Goal: Task Accomplishment & Management: Complete application form

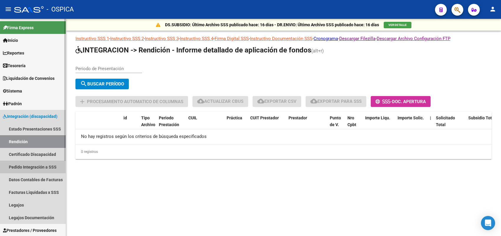
click at [38, 167] on link "Pedido Integración a SSS" at bounding box center [33, 167] width 66 height 13
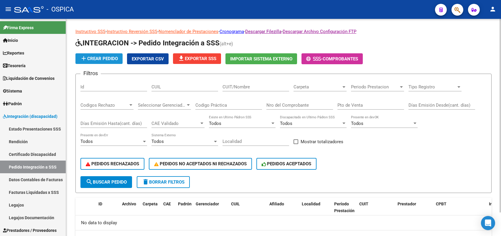
click at [106, 59] on span "add Crear Pedido" at bounding box center [99, 58] width 38 height 5
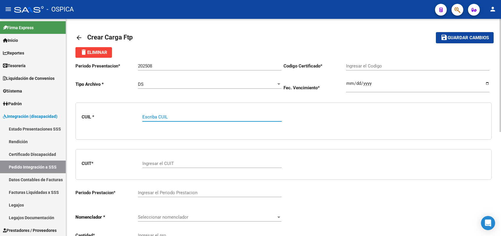
click at [160, 118] on input "Escriba CUIL" at bounding box center [212, 116] width 140 height 5
paste input "20527157065"
type input "20527157065"
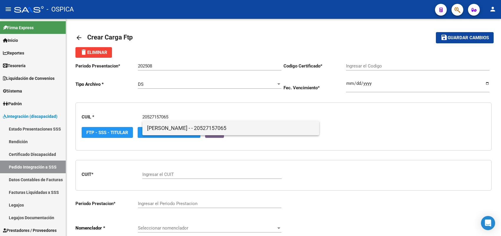
type input "ARG02000527157062023110220281102BUE13007"
type input "[DATE]"
type input "20527157065"
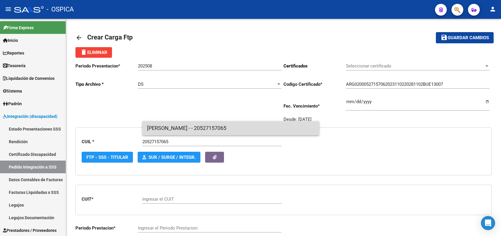
click at [163, 129] on span "[PERSON_NAME] - - 20527157065" at bounding box center [231, 128] width 168 height 14
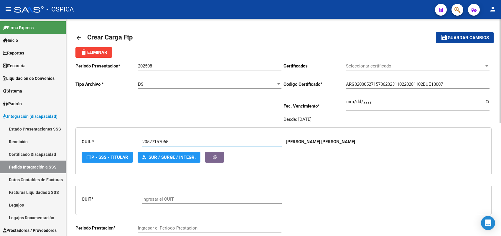
click at [162, 197] on input "Ingresar el CUIT" at bounding box center [212, 199] width 140 height 5
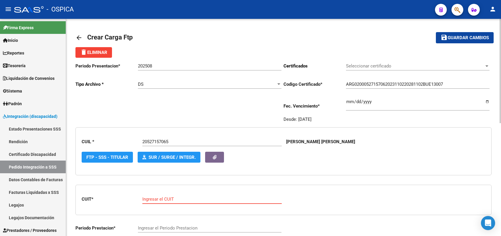
paste input "24-29018382-7"
type input "24-29018382-7"
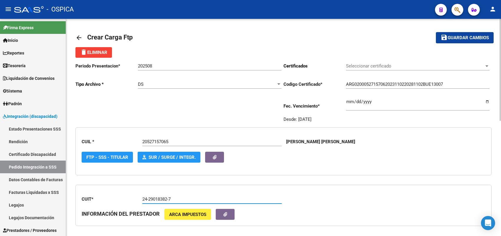
type input "202508"
type input "1"
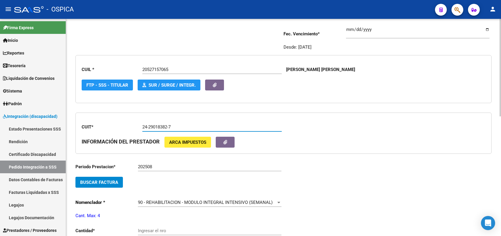
scroll to position [74, 0]
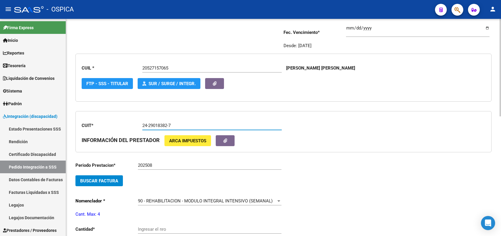
type input "24-29018382-7"
click at [101, 183] on button "Buscar Factura" at bounding box center [99, 181] width 47 height 11
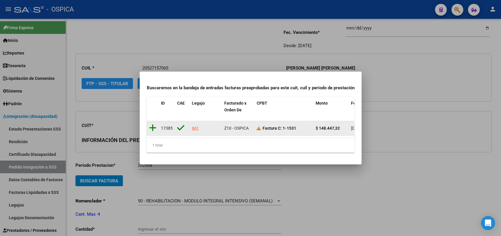
click at [152, 124] on icon at bounding box center [152, 128] width 7 height 8
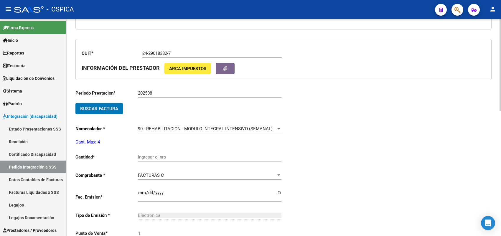
scroll to position [147, 0]
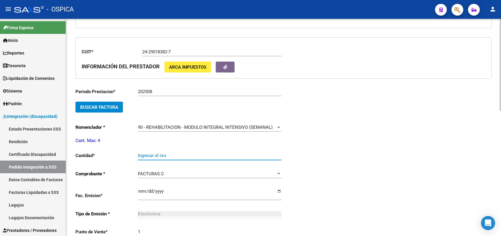
click at [153, 153] on input "Ingresar el nro" at bounding box center [210, 155] width 144 height 5
type input "4"
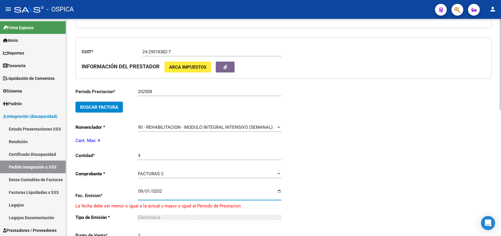
type input "[DATE]"
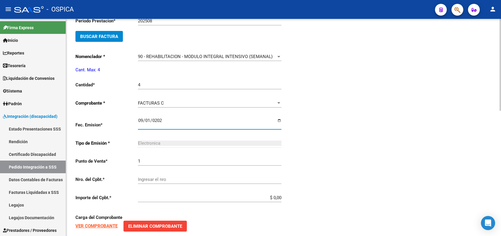
scroll to position [221, 0]
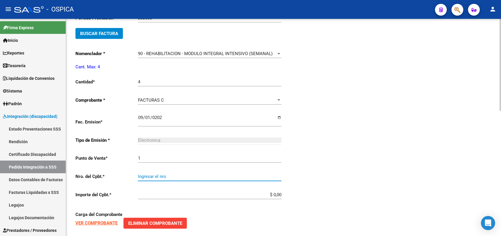
click at [157, 175] on input "Ingresar el nro" at bounding box center [210, 176] width 144 height 5
type input "1531"
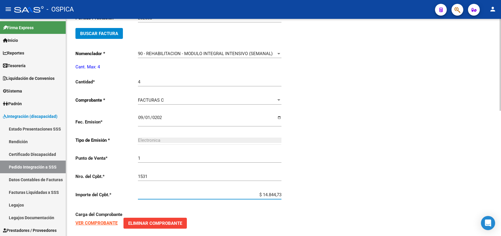
type input "$ 148.447,32"
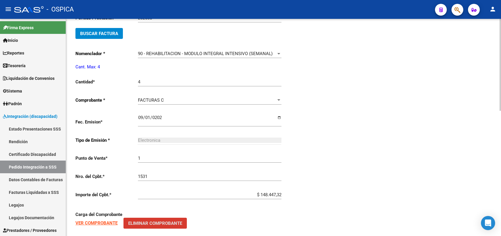
scroll to position [296, 0]
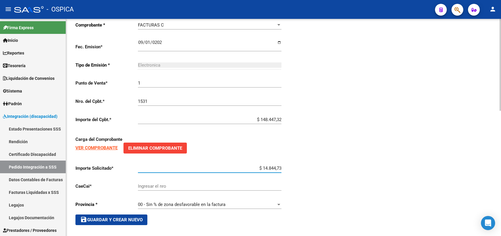
type input "$ 148.447,32"
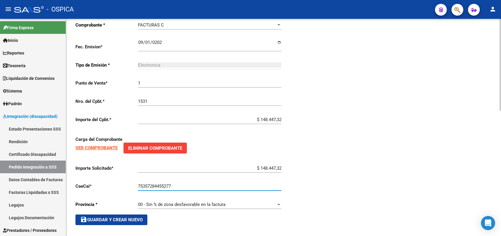
type input "75357284455277"
click at [112, 218] on span "save Guardar y Crear Nuevo" at bounding box center [111, 219] width 63 height 5
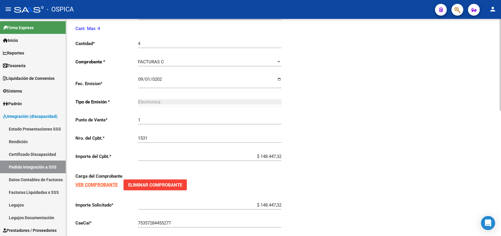
type input "$ 0,00"
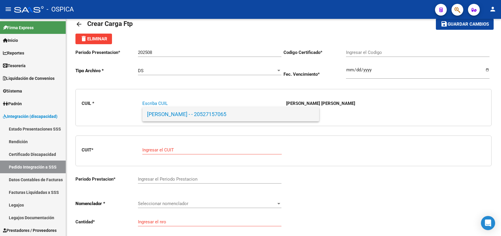
click at [181, 113] on span "[PERSON_NAME] - - 20527157065" at bounding box center [231, 114] width 168 height 14
type input "20527157065"
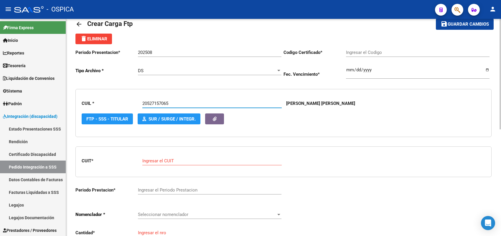
type input "ARG02000527157062023110220281102BUE13007"
type input "[DATE]"
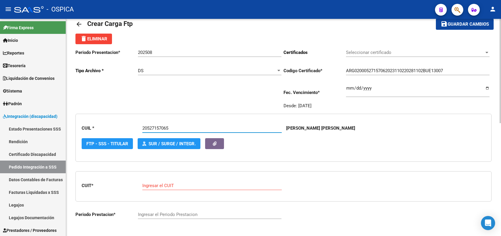
click at [168, 183] on input "Ingresar el CUIT" at bounding box center [212, 185] width 140 height 5
paste input "27-29392250-6"
type input "27-29392250-6"
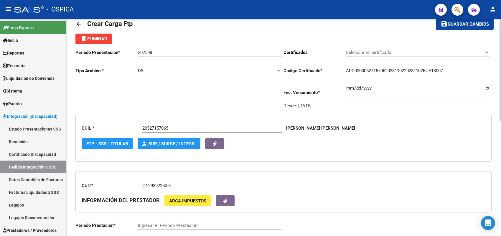
type input "202508"
type input "3"
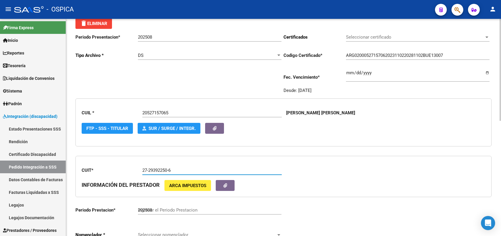
scroll to position [50, 0]
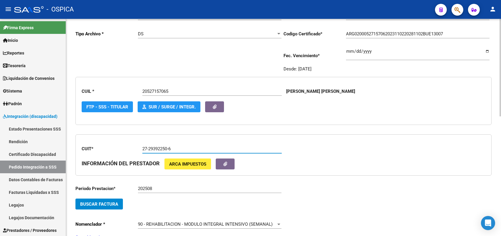
type input "27-29392250-6"
click at [112, 204] on span "Buscar Factura" at bounding box center [99, 204] width 38 height 5
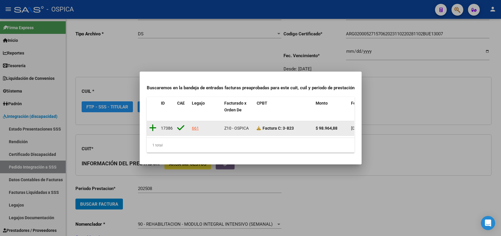
click at [153, 124] on icon at bounding box center [152, 128] width 7 height 8
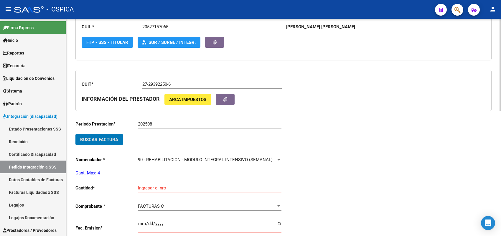
scroll to position [124, 0]
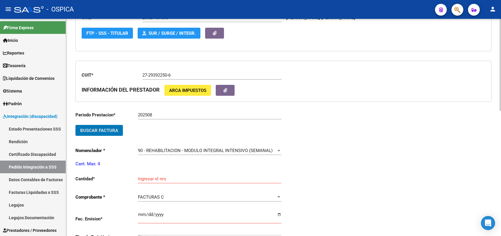
click at [155, 176] on input "Ingresar el nro" at bounding box center [210, 178] width 144 height 5
type input "4"
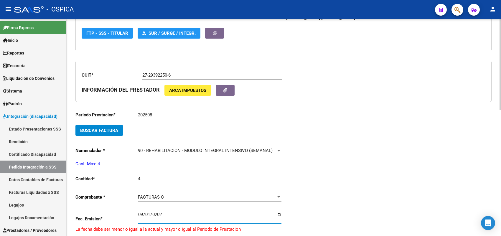
type input "[DATE]"
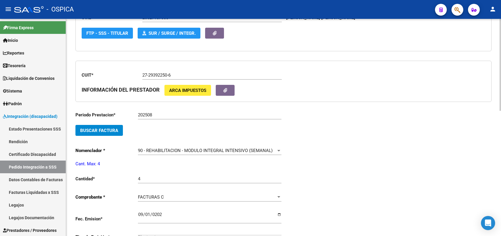
scroll to position [250, 0]
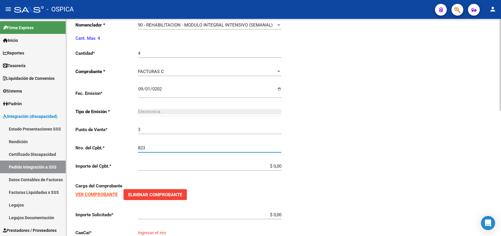
type input "823"
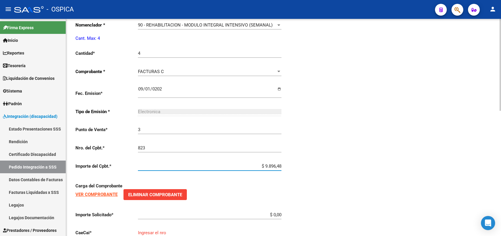
type input "$ 98.964,88"
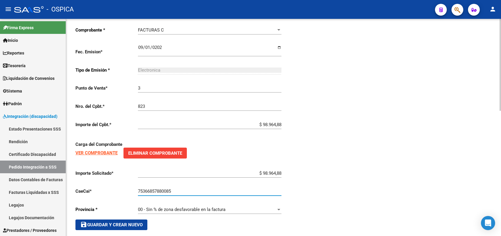
scroll to position [296, 0]
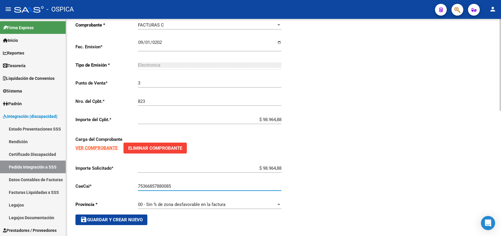
type input "75366857880085"
click at [122, 220] on button "save Guardar y Crear Nuevo" at bounding box center [112, 220] width 72 height 11
type input "$ 0,00"
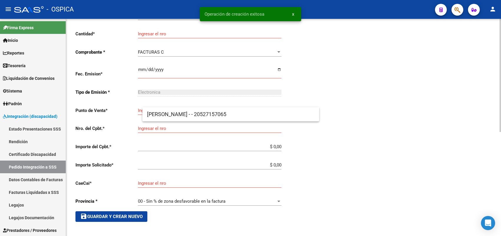
scroll to position [14, 0]
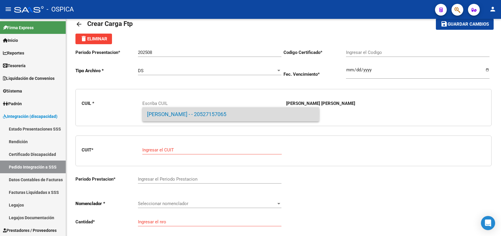
click at [168, 114] on span "[PERSON_NAME] - - 20527157065" at bounding box center [231, 114] width 168 height 14
type input "20527157065"
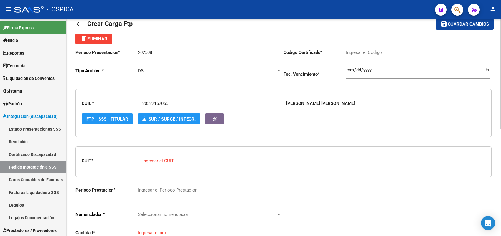
type input "ARG02000527157062023110220281102BUE13007"
type input "[DATE]"
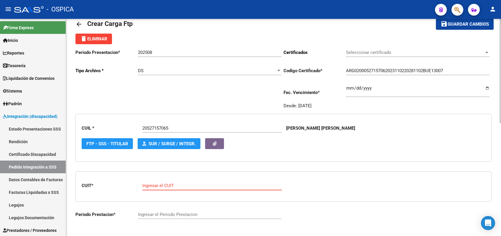
click at [160, 186] on input "Ingresar el CUIT" at bounding box center [212, 185] width 140 height 5
paste input "27-37782317-1"
type input "27-37782317-1"
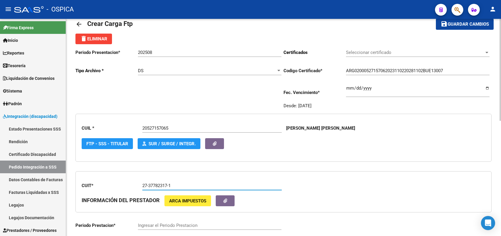
type input "202508"
type input "2"
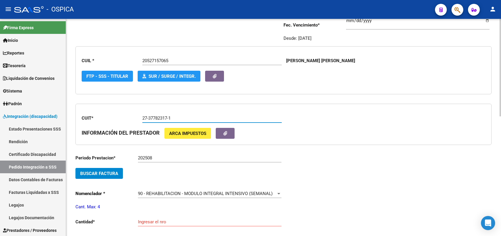
scroll to position [87, 0]
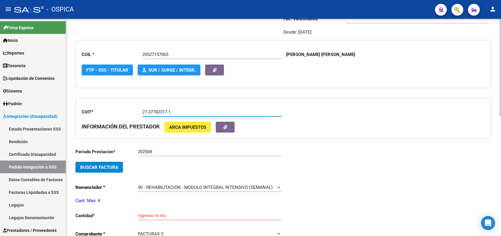
type input "27-37782317-1"
click at [117, 170] on button "Buscar Factura" at bounding box center [99, 167] width 47 height 11
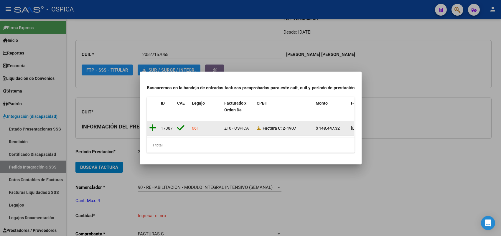
click at [155, 124] on icon at bounding box center [152, 128] width 7 height 8
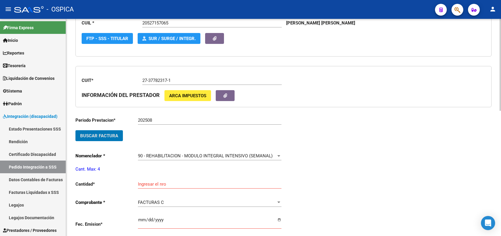
scroll to position [161, 0]
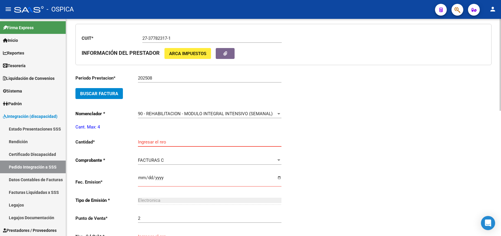
click at [157, 142] on input "Ingresar el nro" at bounding box center [210, 142] width 144 height 5
type input "4"
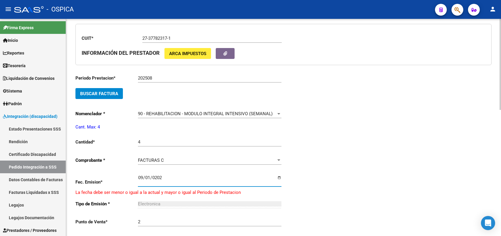
type input "[DATE]"
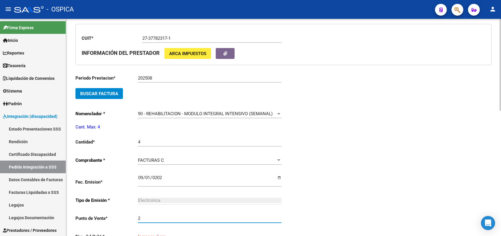
scroll to position [162, 0]
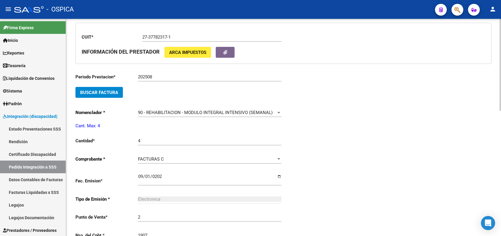
type input "1907"
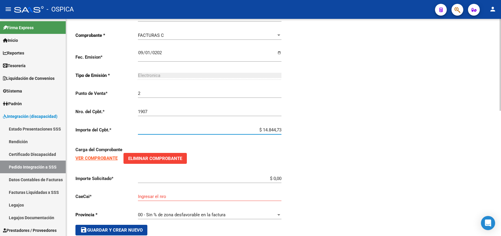
type input "$ 148.447,32"
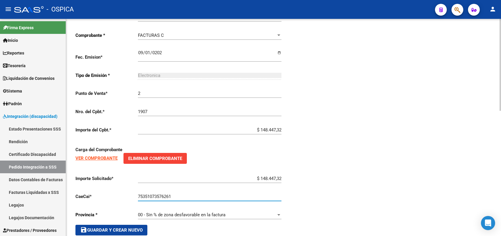
type input "75351073576261"
click at [111, 231] on button "save Guardar y Crear Nuevo" at bounding box center [112, 230] width 72 height 11
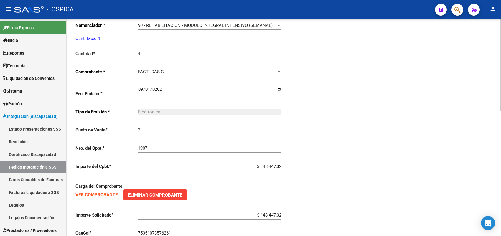
scroll to position [249, 0]
type input "$ 0,00"
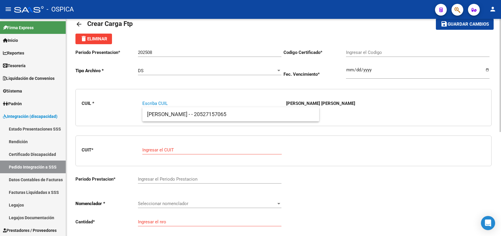
paste input "27575505916"
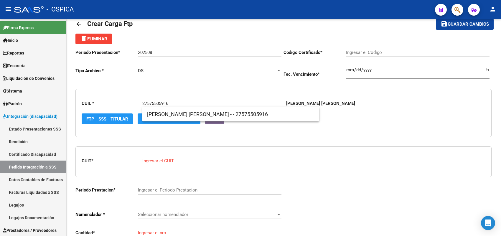
type input "27575505916"
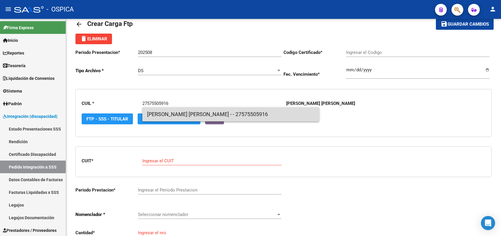
click at [158, 117] on span "[PERSON_NAME] [PERSON_NAME] - - 27575505916" at bounding box center [231, 114] width 168 height 14
type input "ARG01000575505912022022420250224BS413"
type input "[DATE]"
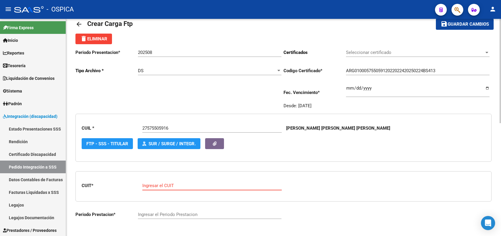
paste input "30-71623110-7"
type input "30-71623110-7"
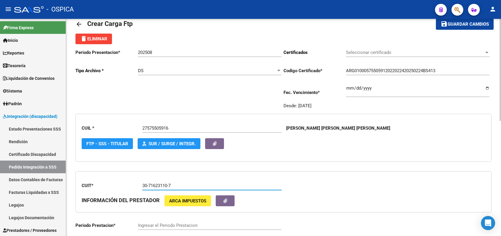
type input "202507"
type input "10"
type input "30-71623110-7"
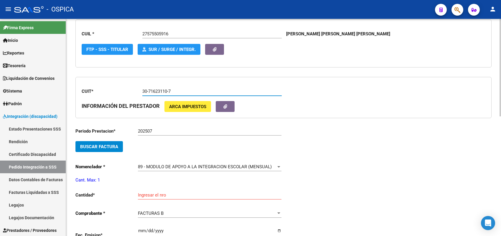
scroll to position [124, 0]
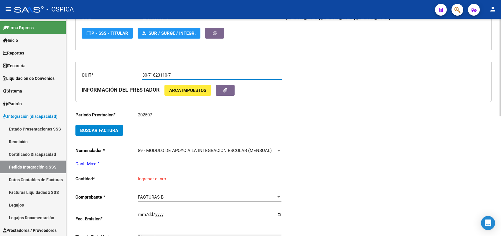
click at [168, 114] on input "202507" at bounding box center [210, 114] width 144 height 5
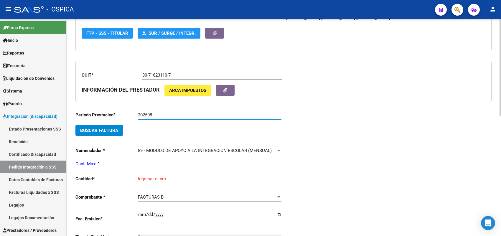
type input "202508"
click at [115, 132] on span "Buscar Factura" at bounding box center [99, 130] width 38 height 5
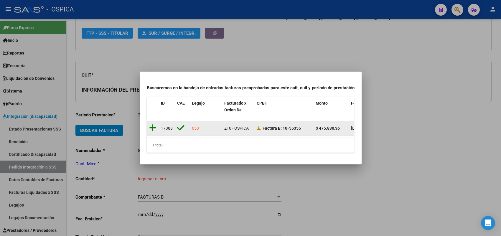
click at [152, 125] on icon at bounding box center [152, 128] width 7 height 8
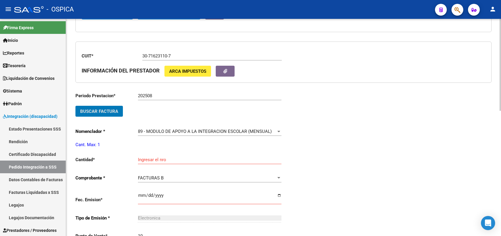
scroll to position [161, 0]
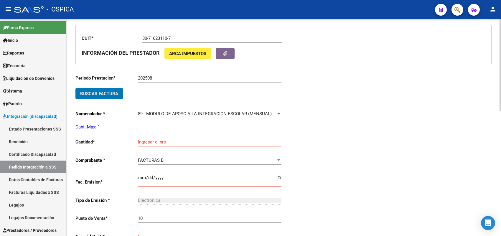
click at [157, 140] on input "Ingresar el nro" at bounding box center [210, 142] width 144 height 5
type input "1"
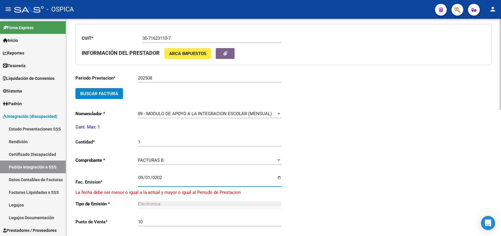
type input "[DATE]"
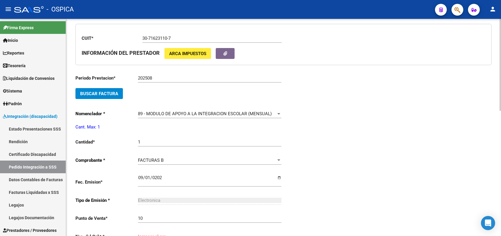
scroll to position [162, 0]
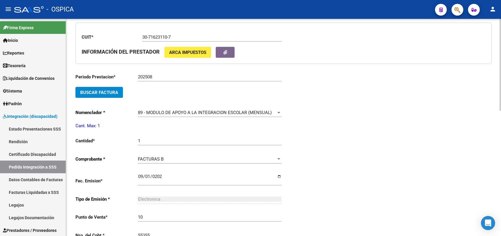
type input "55355"
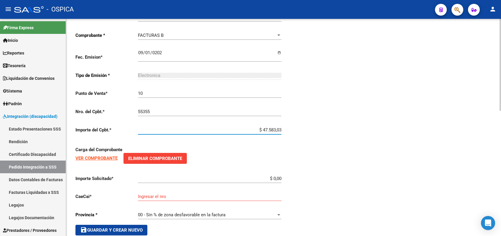
type input "$ 475.830,36"
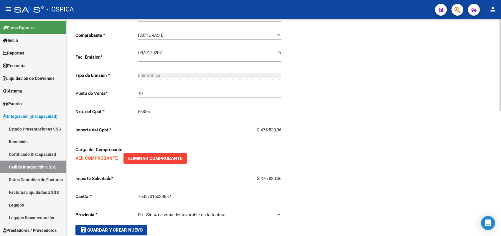
type input "75357016033652"
click at [137, 225] on button "save Guardar y Crear Nuevo" at bounding box center [112, 230] width 72 height 11
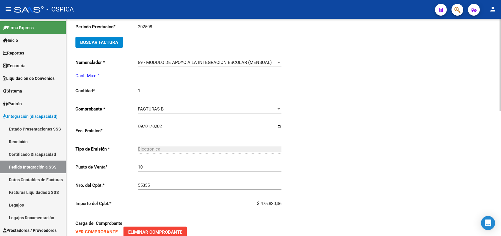
type input "$ 0,00"
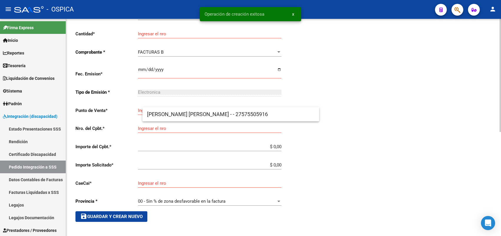
scroll to position [14, 0]
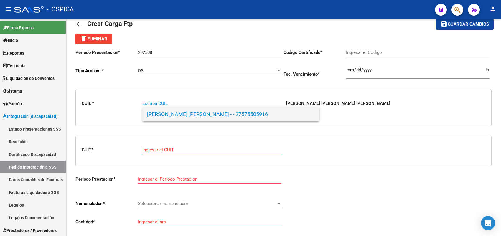
click at [198, 114] on span "[PERSON_NAME] [PERSON_NAME] - - 27575505916" at bounding box center [231, 114] width 168 height 14
type input "27575505916"
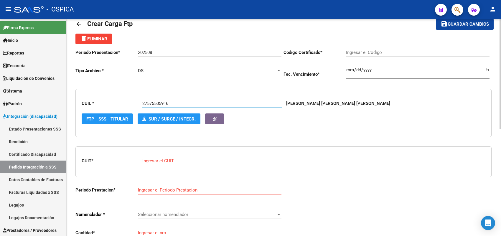
type input "ARG01000575505912022022420250224BS413"
type input "[DATE]"
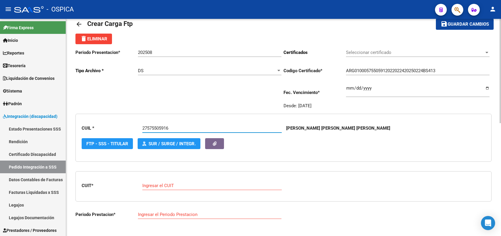
drag, startPoint x: 177, startPoint y: 127, endPoint x: 129, endPoint y: 121, distance: 48.8
click at [129, 121] on div "CUIL * 27575505916 Escriba CUIL [PERSON_NAME] [PERSON_NAME] [PERSON_NAME] FTP -…" at bounding box center [284, 138] width 417 height 48
paste input "0575467572"
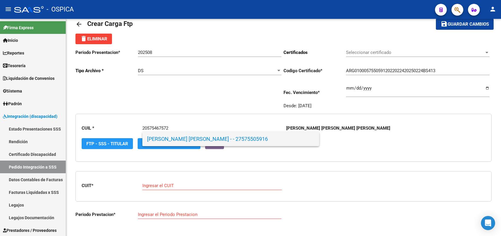
type input "20575467572"
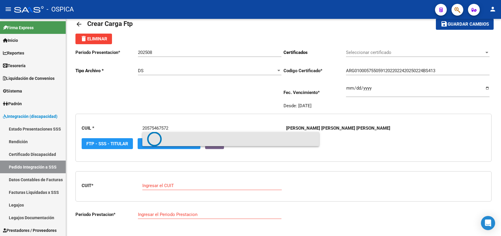
click at [155, 136] on circle at bounding box center [154, 139] width 17 height 17
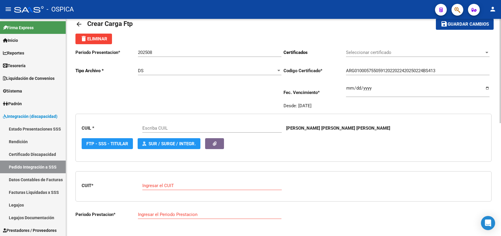
click at [168, 122] on div "Escriba CUIL" at bounding box center [212, 126] width 140 height 13
click at [167, 128] on input "Escriba CUIL" at bounding box center [212, 128] width 140 height 5
paste input "20575467572"
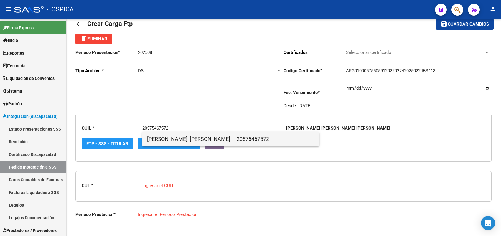
type input "20575467572"
click at [167, 137] on span "[PERSON_NAME], [PERSON_NAME] - - 20575467572" at bounding box center [231, 139] width 168 height 14
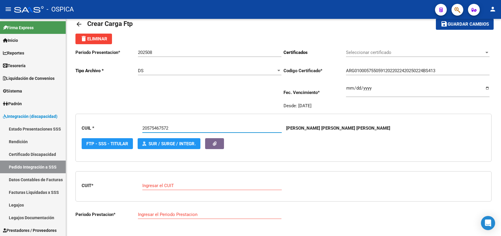
type input "ARG02000575467572023022720280227BS344"
type input "[DATE]"
click at [161, 183] on input "Ingresar el CUIT" at bounding box center [212, 185] width 140 height 5
paste input "27-23418874-2"
type input "27-23418874-2"
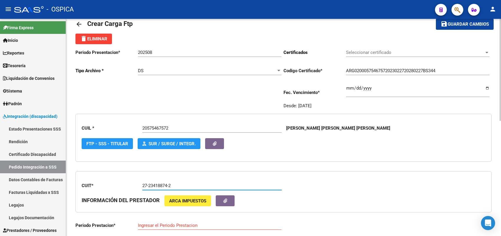
type input "202508"
type input "3"
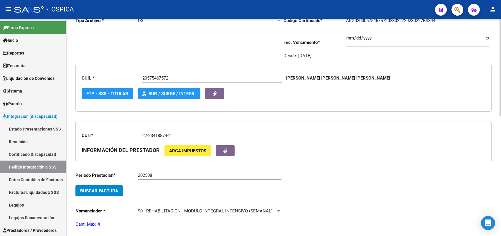
scroll to position [87, 0]
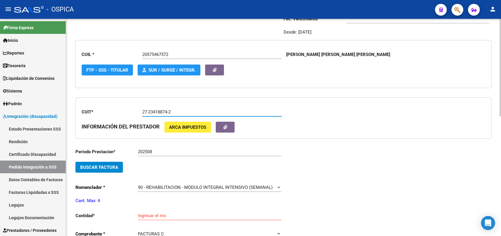
type input "27-23418874-2"
click at [119, 168] on button "Buscar Factura" at bounding box center [99, 167] width 47 height 11
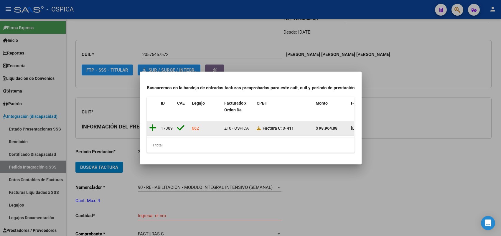
click at [152, 124] on icon at bounding box center [152, 128] width 7 height 8
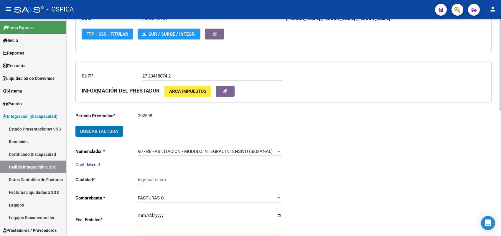
scroll to position [161, 0]
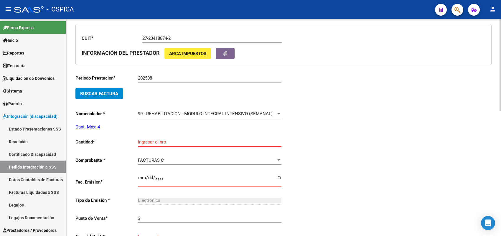
click at [170, 140] on input "Ingresar el nro" at bounding box center [210, 142] width 144 height 5
click at [118, 95] on button "Buscar Factura" at bounding box center [99, 93] width 47 height 11
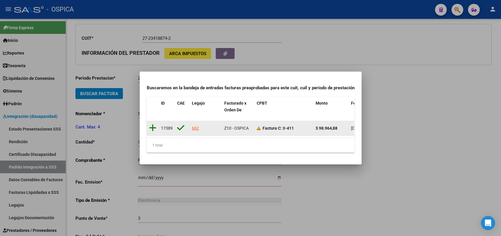
click at [154, 124] on icon at bounding box center [152, 128] width 7 height 8
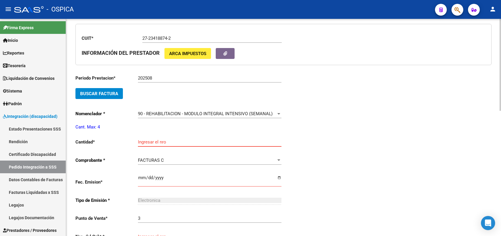
click at [152, 141] on input "Ingresar el nro" at bounding box center [210, 142] width 144 height 5
type input "4"
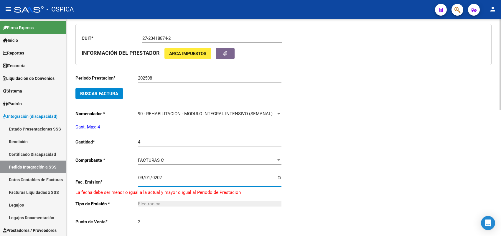
type input "[DATE]"
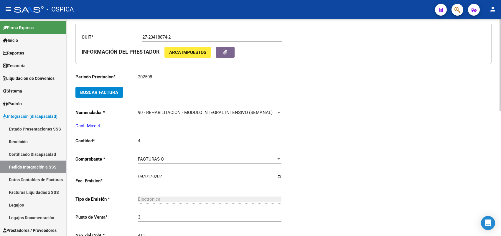
type input "411"
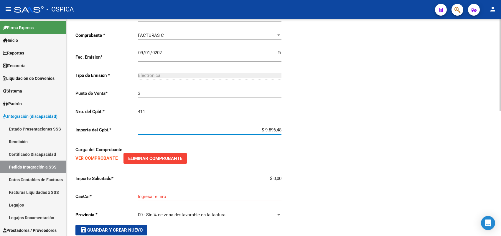
type input "$ 98.964,88"
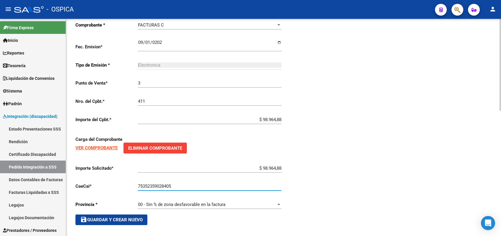
type input "75352359028405"
drag, startPoint x: 127, startPoint y: 221, endPoint x: 149, endPoint y: 204, distance: 27.0
click at [127, 220] on button "save Guardar y Crear Nuevo" at bounding box center [112, 220] width 72 height 11
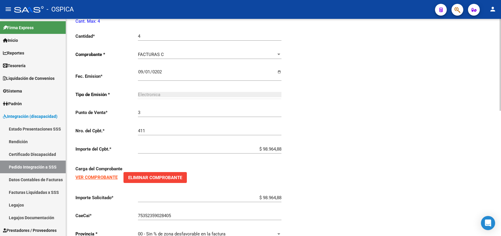
scroll to position [223, 0]
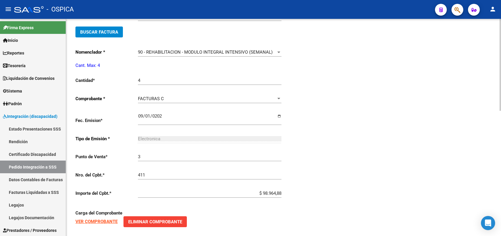
type input "$ 0,00"
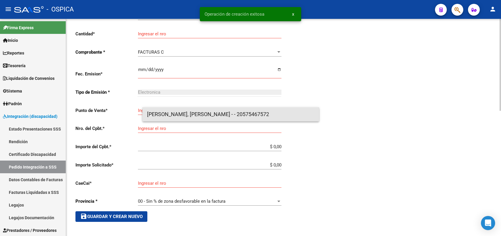
scroll to position [14, 0]
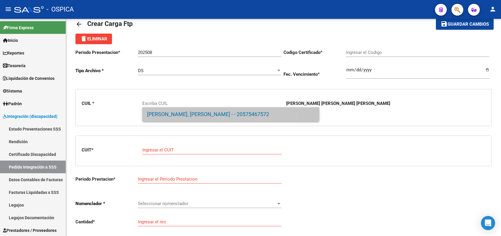
click at [160, 114] on span "[PERSON_NAME], [PERSON_NAME] - - 20575467572" at bounding box center [231, 114] width 168 height 14
type input "20575467572"
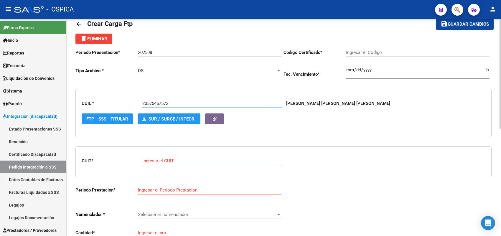
type input "ARG02000575467572023022720280227BS344"
type input "[DATE]"
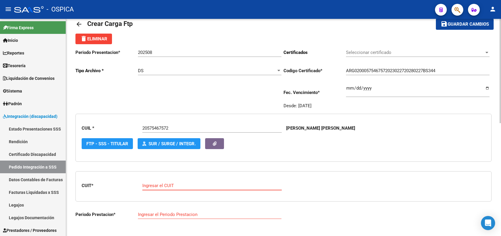
click at [164, 183] on input "Ingresar el CUIT" at bounding box center [212, 185] width 140 height 5
paste input "27-35398806-4"
type input "27-35398806-4"
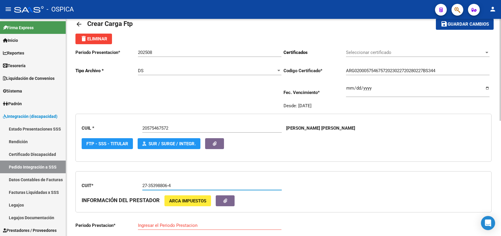
type input "202508"
type input "3"
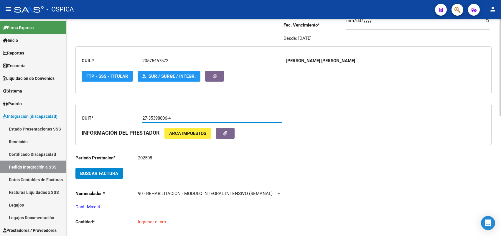
scroll to position [87, 0]
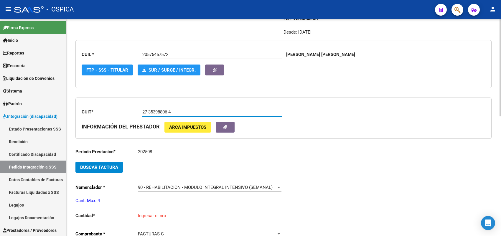
type input "27-35398806-4"
click at [114, 168] on span "Buscar Factura" at bounding box center [99, 167] width 38 height 5
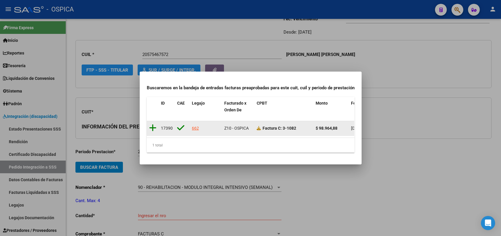
click at [155, 124] on icon at bounding box center [152, 128] width 7 height 8
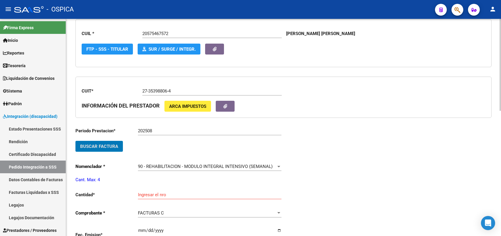
scroll to position [124, 0]
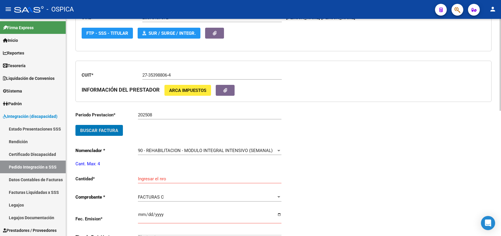
click at [151, 176] on div "Ingresar el nro" at bounding box center [210, 177] width 144 height 13
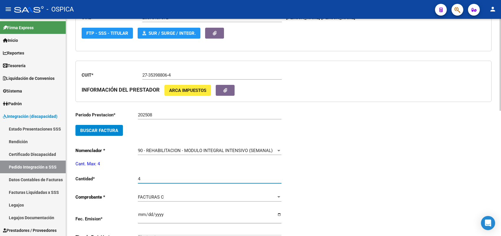
type input "4"
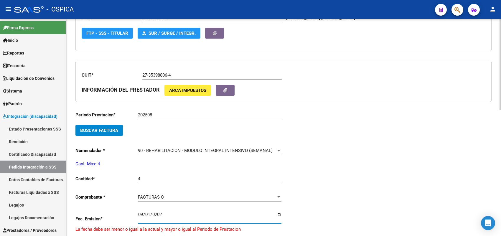
type input "[DATE]"
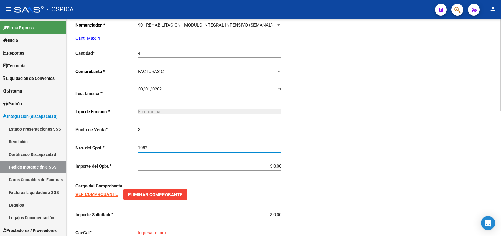
type input "1082"
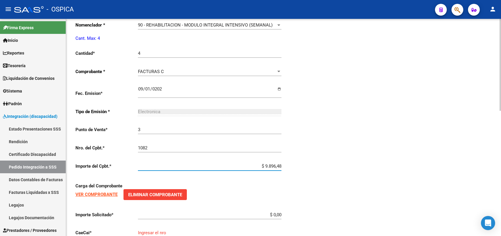
type input "$ 98.964,88"
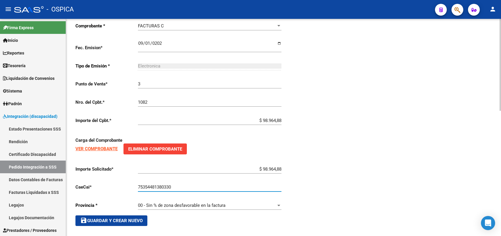
scroll to position [296, 0]
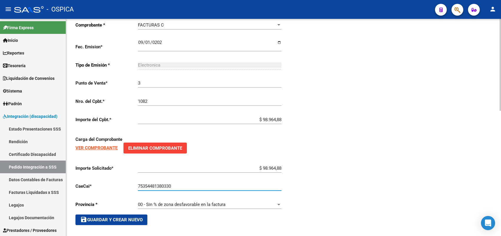
type input "75354481380330"
click at [138, 218] on span "save Guardar y Crear Nuevo" at bounding box center [111, 219] width 63 height 5
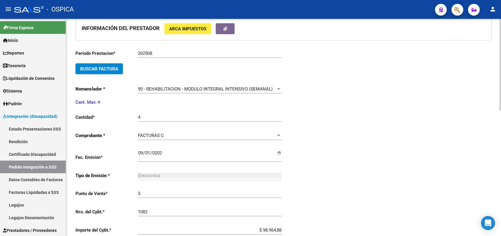
type input "$ 0,00"
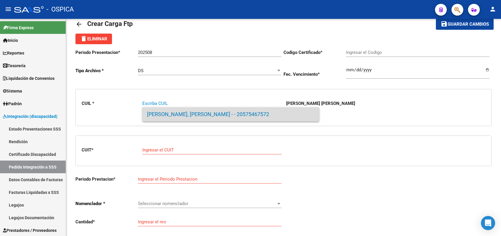
click at [179, 115] on span "[PERSON_NAME], [PERSON_NAME] - - 20575467572" at bounding box center [231, 114] width 168 height 14
type input "20575467572"
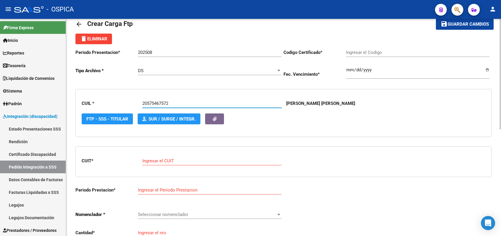
type input "ARG02000575467572023022720280227BS344"
type input "[DATE]"
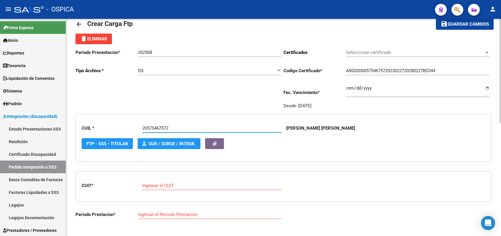
click at [178, 188] on div "Ingresar el CUIT" at bounding box center [212, 184] width 140 height 13
paste input "30-71623110-7"
type input "30-71623110-7"
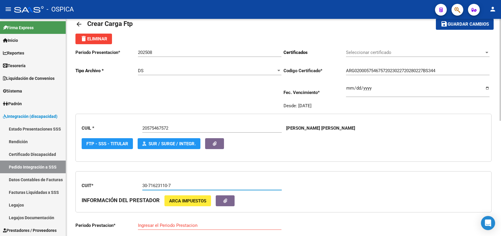
scroll to position [87, 0]
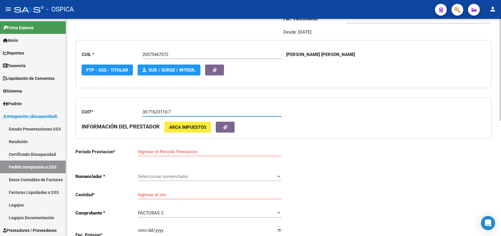
type input "10"
type input "30-71623110-7"
click at [157, 151] on input "Ingresar el Periodo Prestacion" at bounding box center [210, 151] width 144 height 5
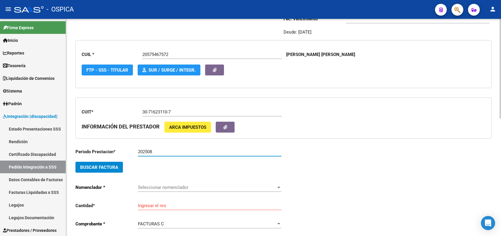
type input "202508"
click at [114, 165] on span "Buscar Factura" at bounding box center [99, 167] width 38 height 5
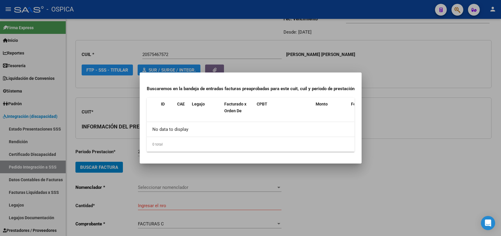
click at [132, 143] on div at bounding box center [250, 118] width 501 height 236
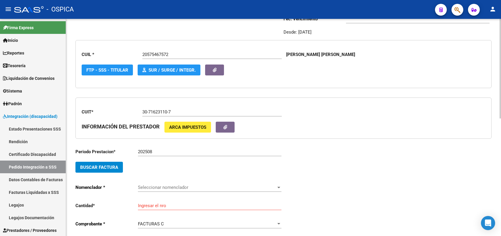
scroll to position [50, 0]
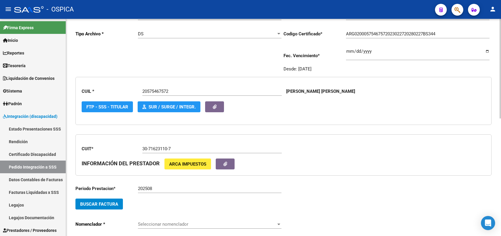
click at [186, 149] on input "30-71623110-7" at bounding box center [212, 148] width 140 height 5
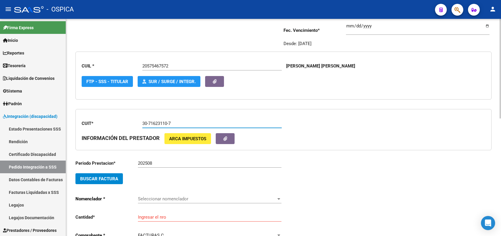
scroll to position [87, 0]
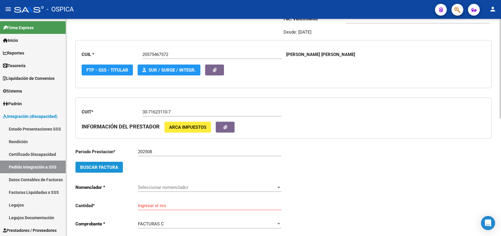
click at [111, 165] on span "Buscar Factura" at bounding box center [99, 167] width 38 height 5
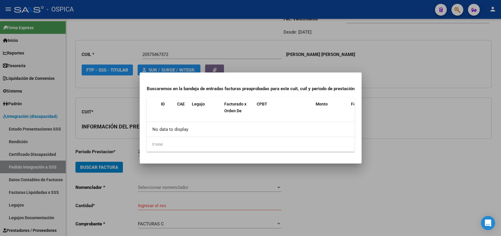
click at [119, 148] on div at bounding box center [250, 118] width 501 height 236
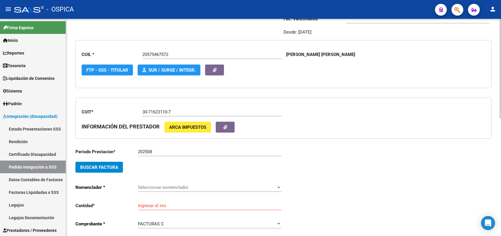
click at [154, 150] on input "202508" at bounding box center [210, 151] width 144 height 5
type input "202507"
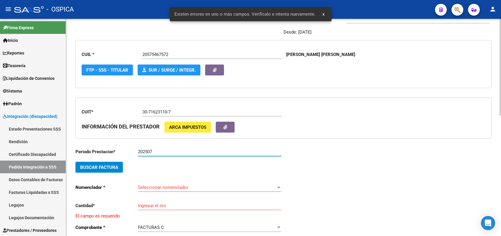
click at [113, 165] on span "Buscar Factura" at bounding box center [99, 167] width 38 height 5
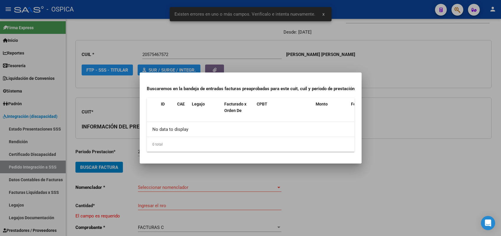
click at [124, 163] on div at bounding box center [250, 118] width 501 height 236
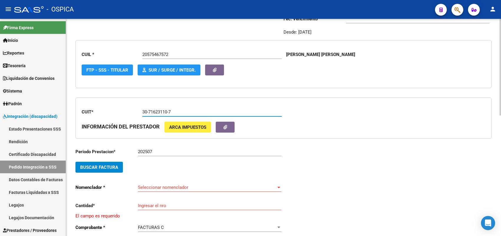
paste input "94185-6"
drag, startPoint x: 185, startPoint y: 111, endPoint x: 104, endPoint y: 107, distance: 81.8
click at [104, 107] on div "CUIT * 30-71623110-7 Ingresar el CUIT INFORMACIÓN DEL PRESTADOR ARCA Impuestos" at bounding box center [284, 119] width 417 height 42
type input "30-71694185-6"
type input "202508"
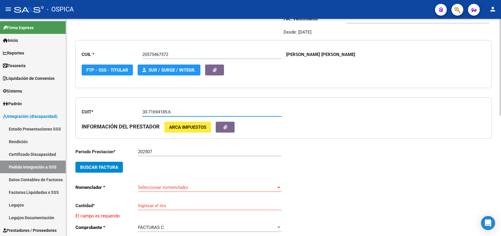
type input "1"
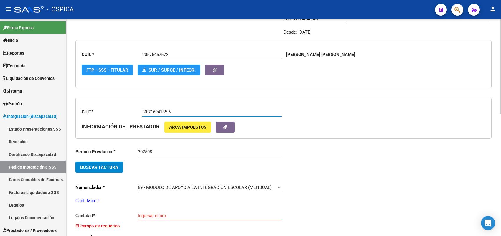
type input "30-71694185-6"
click at [113, 167] on span "Buscar Factura" at bounding box center [99, 167] width 38 height 5
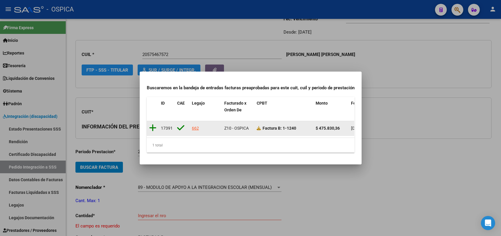
click at [152, 124] on icon at bounding box center [152, 128] width 7 height 8
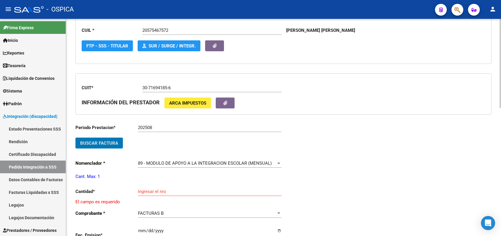
scroll to position [124, 0]
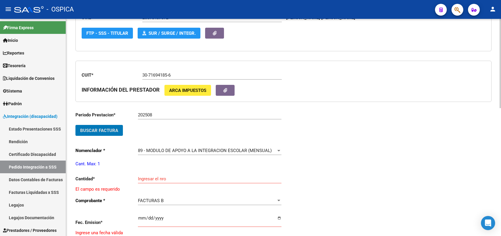
click at [155, 174] on div "Ingresar el nro" at bounding box center [210, 177] width 144 height 13
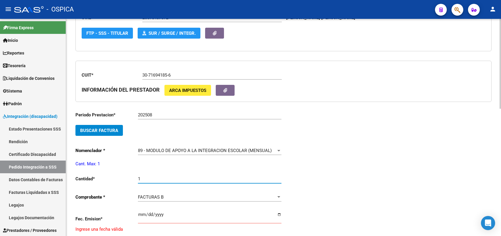
type input "1"
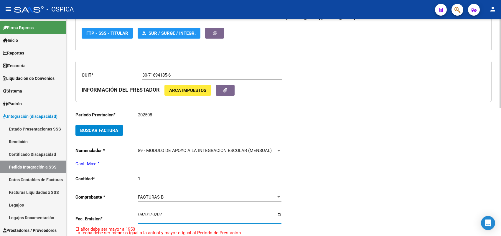
type input "[DATE]"
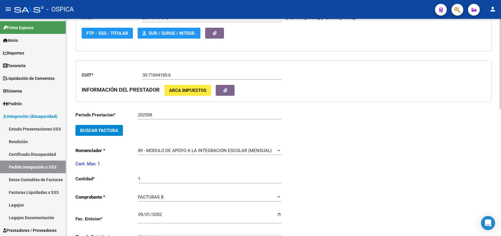
scroll to position [250, 0]
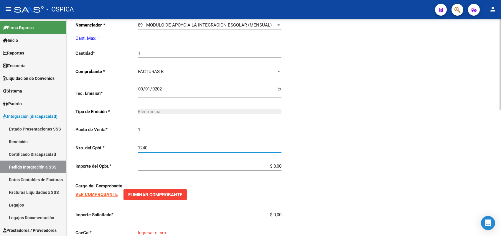
type input "1240"
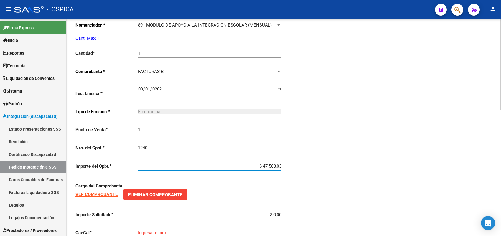
type input "$ 475.830,36"
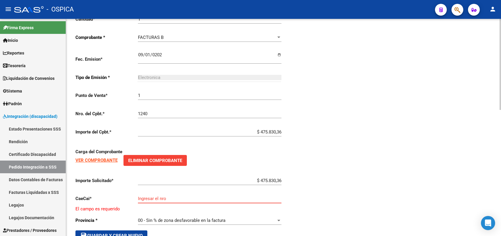
scroll to position [287, 0]
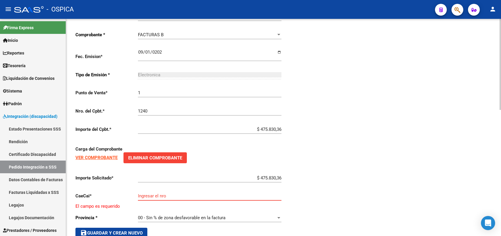
click at [163, 194] on input "Ingresar el nro" at bounding box center [210, 196] width 144 height 5
click at [164, 194] on input "Ingresar el nro" at bounding box center [210, 196] width 144 height 5
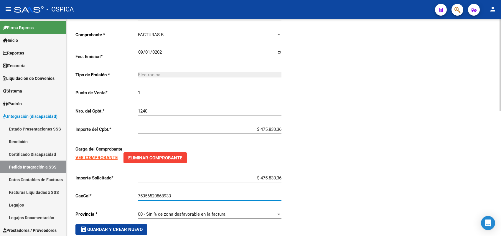
type input "75356520868933"
click at [132, 229] on span "save Guardar y Crear Nuevo" at bounding box center [111, 229] width 63 height 5
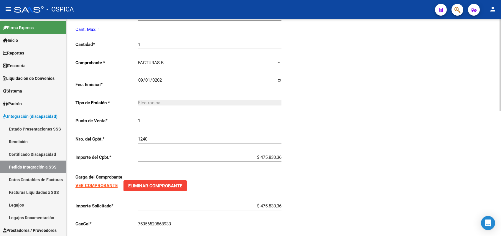
scroll to position [250, 0]
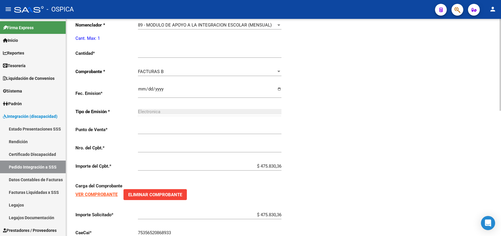
type input "$ 0,00"
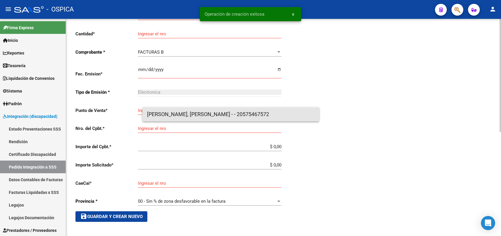
scroll to position [14, 0]
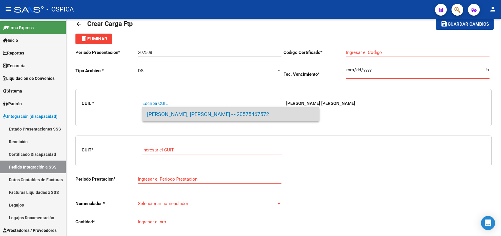
click at [169, 116] on span "[PERSON_NAME], [PERSON_NAME] - - 20575467572" at bounding box center [231, 114] width 168 height 14
type input "20575467572"
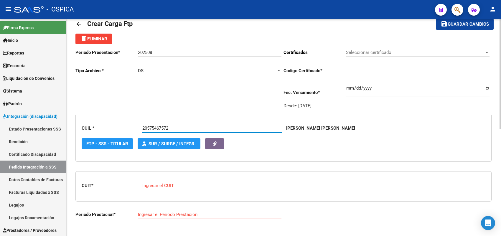
type input "ARG02000575467572023022720280227BS344"
type input "[DATE]"
click at [173, 179] on div "Ingresar el CUIT" at bounding box center [212, 184] width 140 height 13
paste input "27-94135594-9"
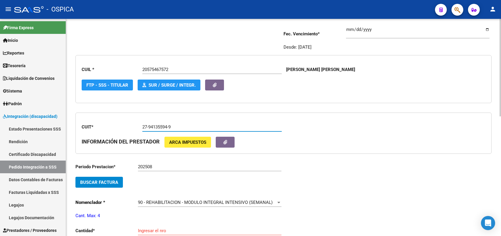
scroll to position [87, 0]
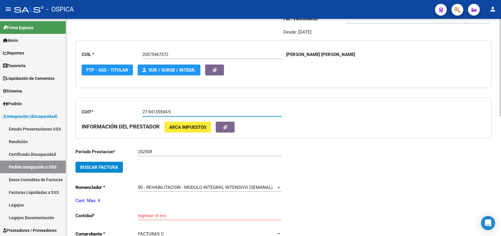
click at [114, 163] on button "Buscar Factura" at bounding box center [99, 167] width 47 height 11
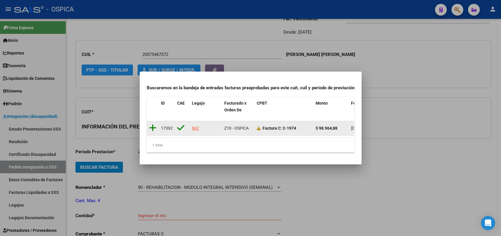
click at [153, 124] on icon at bounding box center [152, 128] width 7 height 8
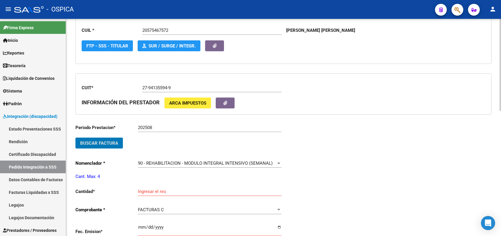
scroll to position [124, 0]
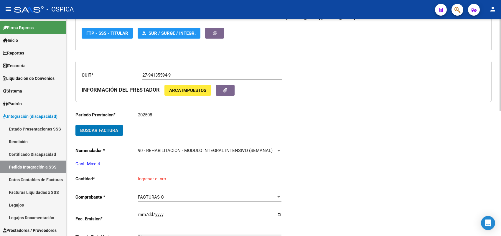
click at [162, 173] on div "Ingresar el nro" at bounding box center [210, 177] width 144 height 13
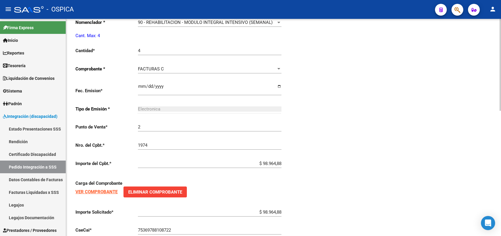
scroll to position [296, 0]
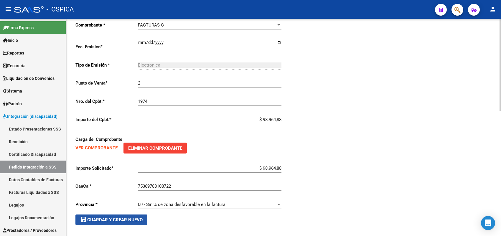
click at [127, 217] on span "save Guardar y Crear Nuevo" at bounding box center [111, 219] width 63 height 5
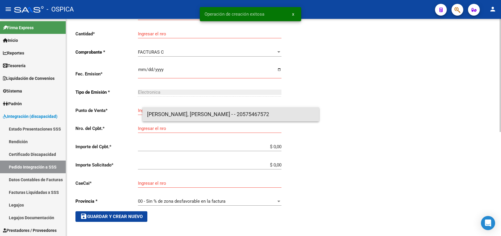
scroll to position [14, 0]
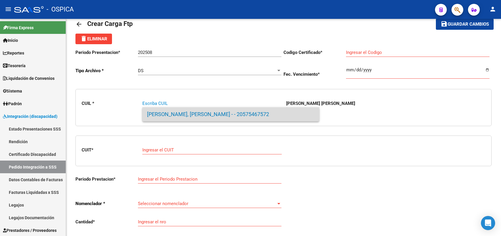
click at [186, 109] on span "[PERSON_NAME], [PERSON_NAME] - - 20575467572" at bounding box center [231, 114] width 168 height 14
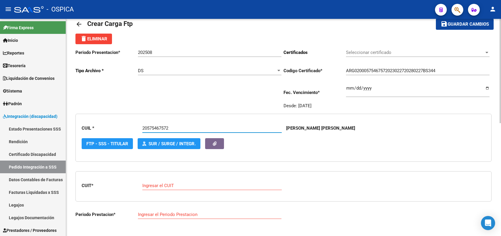
click at [179, 184] on input "Ingresar el CUIT" at bounding box center [212, 185] width 140 height 5
paste input "27-37366615-2"
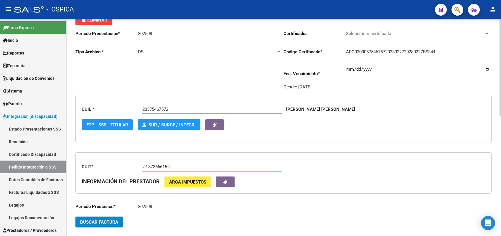
scroll to position [50, 0]
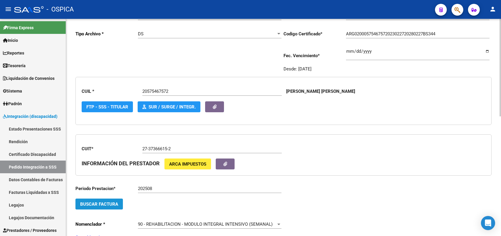
click at [117, 204] on span "Buscar Factura" at bounding box center [99, 204] width 38 height 5
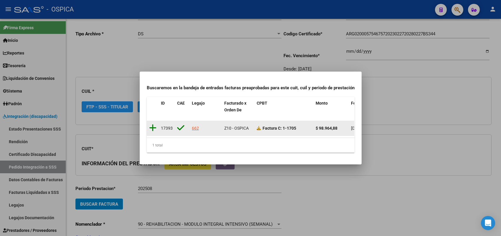
click at [154, 124] on icon at bounding box center [152, 128] width 7 height 8
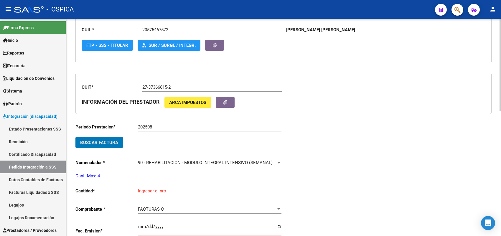
scroll to position [124, 0]
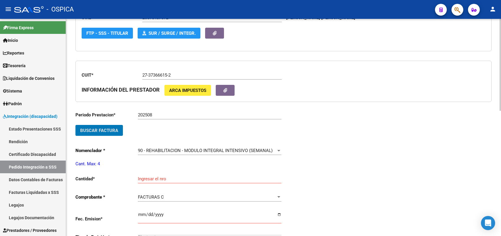
click at [165, 176] on input "Ingresar el nro" at bounding box center [210, 178] width 144 height 5
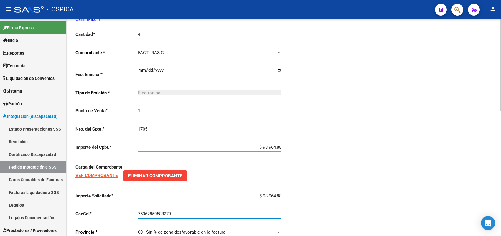
scroll to position [296, 0]
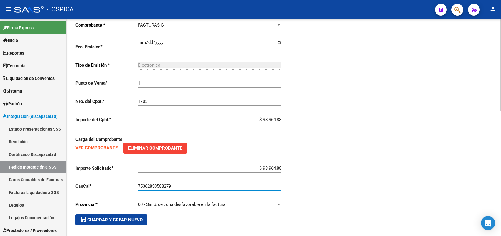
click at [134, 215] on button "save Guardar y Crear Nuevo" at bounding box center [112, 220] width 72 height 11
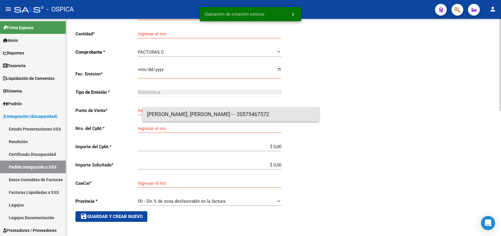
scroll to position [14, 0]
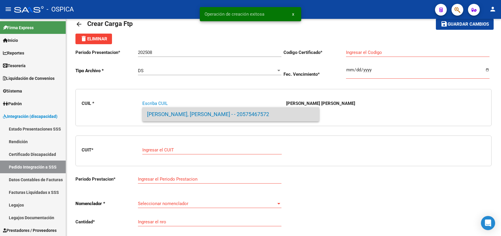
paste input "27541835992"
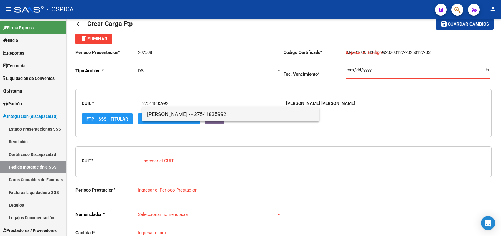
click at [163, 114] on span "[PERSON_NAME] - - 27541835992" at bounding box center [231, 114] width 168 height 14
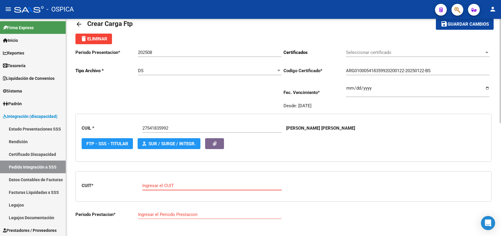
paste input "27-33420117-7"
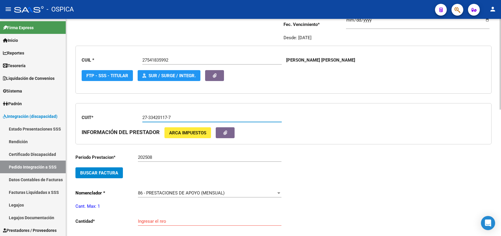
scroll to position [87, 0]
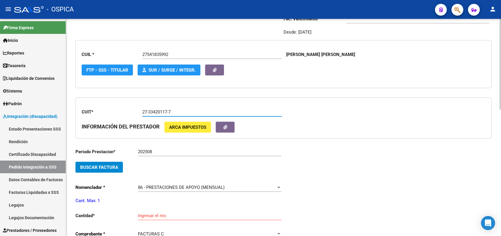
click at [117, 167] on span "Buscar Factura" at bounding box center [99, 167] width 38 height 5
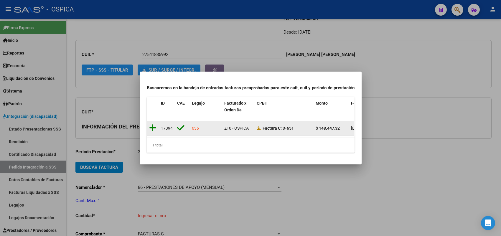
click at [151, 125] on icon at bounding box center [152, 128] width 7 height 8
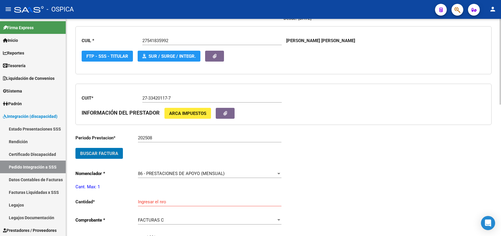
scroll to position [124, 0]
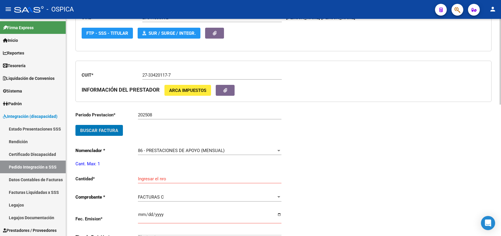
click at [155, 173] on div "Ingresar el nro" at bounding box center [210, 177] width 144 height 13
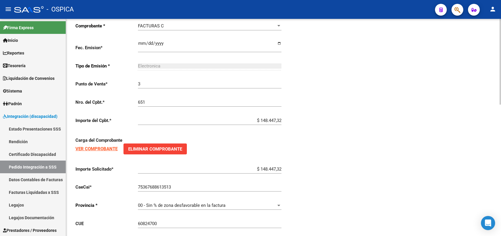
scroll to position [332, 0]
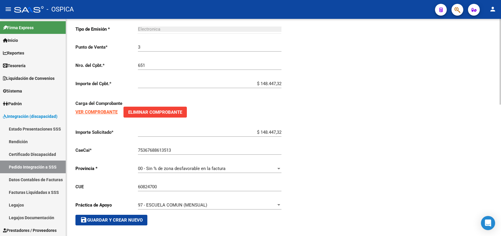
click at [135, 218] on span "save Guardar y Crear Nuevo" at bounding box center [111, 220] width 63 height 5
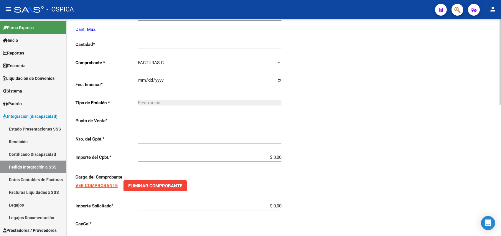
scroll to position [14, 0]
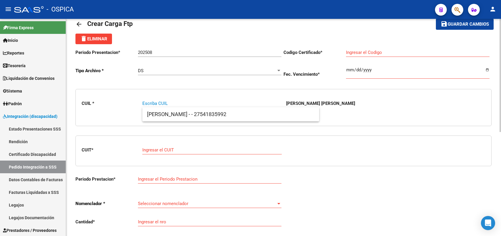
paste input "20486429225"
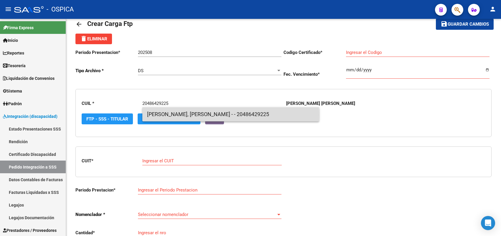
click at [154, 115] on span "[PERSON_NAME], [PERSON_NAME] - - 20486429225" at bounding box center [231, 114] width 168 height 14
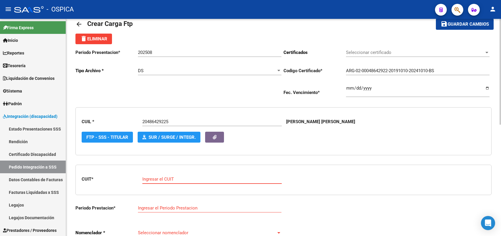
paste input "27-35863171-7"
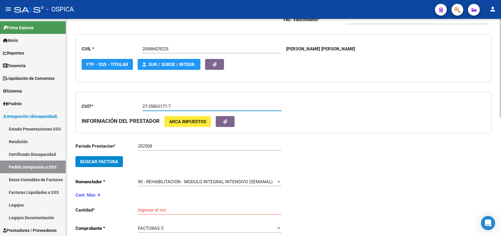
scroll to position [87, 0]
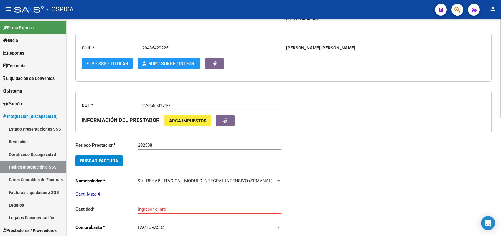
click at [116, 159] on span "Buscar Factura" at bounding box center [99, 160] width 38 height 5
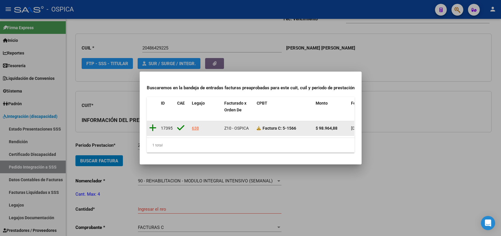
click at [152, 124] on icon at bounding box center [152, 128] width 7 height 8
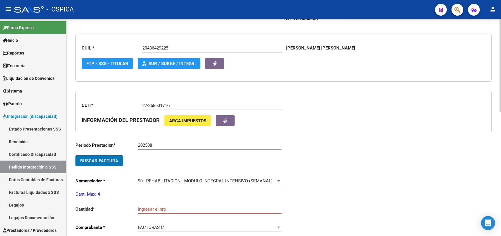
scroll to position [161, 0]
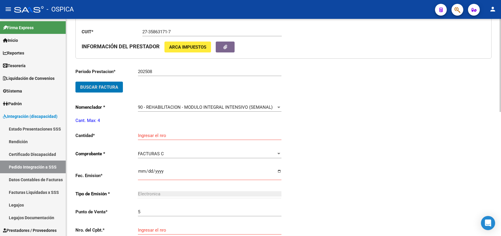
click at [156, 131] on div "Ingresar el nro" at bounding box center [210, 133] width 144 height 13
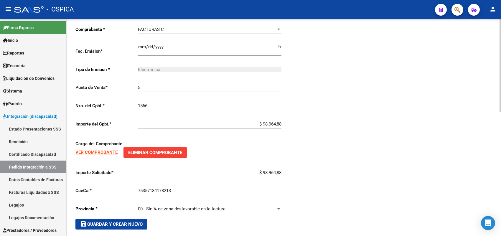
scroll to position [290, 0]
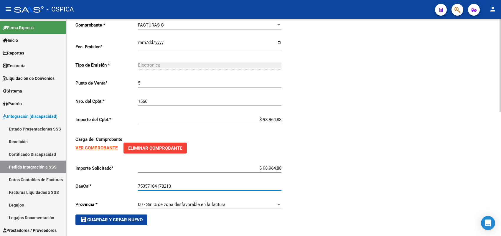
click at [116, 217] on span "save Guardar y Crear Nuevo" at bounding box center [111, 219] width 63 height 5
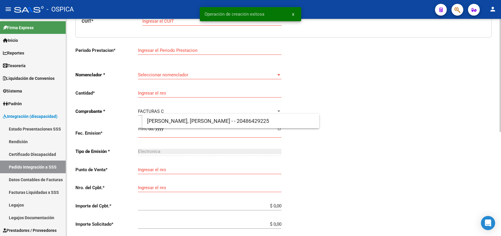
scroll to position [7, 0]
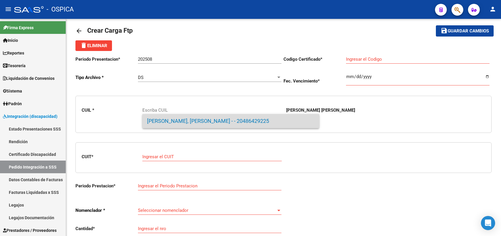
click at [171, 119] on span "[PERSON_NAME], [PERSON_NAME] - - 20486429225" at bounding box center [231, 121] width 168 height 14
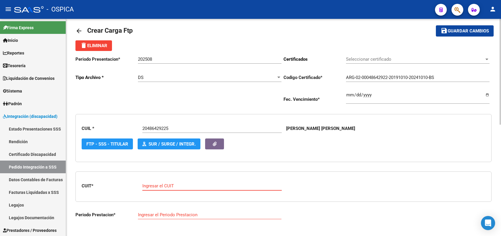
click at [168, 184] on input "Ingresar el CUIT" at bounding box center [212, 185] width 140 height 5
paste input "27-14643888-7"
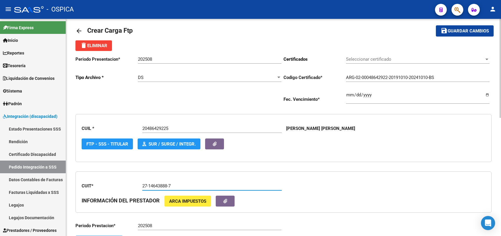
scroll to position [117, 0]
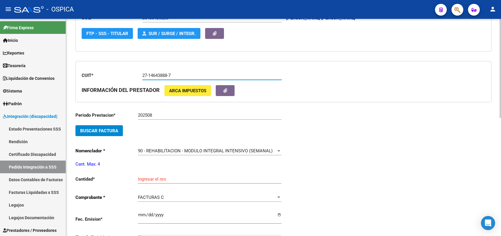
click at [114, 132] on span "Buscar Factura" at bounding box center [99, 130] width 38 height 5
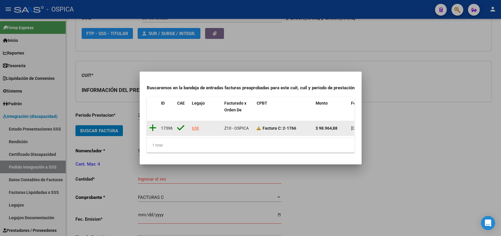
click at [152, 126] on icon at bounding box center [152, 128] width 7 height 8
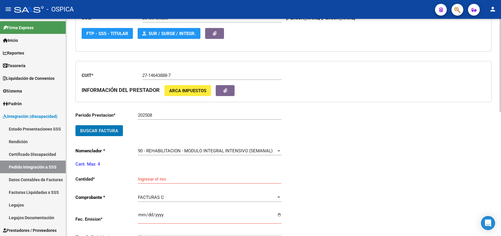
scroll to position [191, 0]
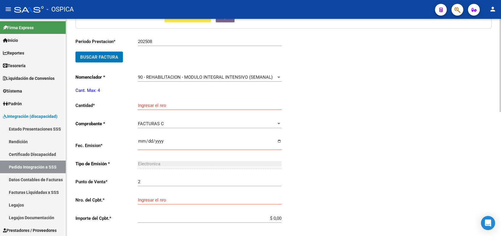
click at [165, 107] on div "Ingresar el nro" at bounding box center [210, 103] width 144 height 13
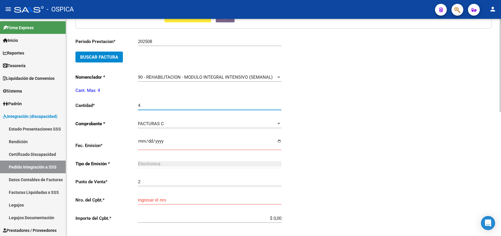
click at [140, 141] on input "Ingresar el fecha" at bounding box center [210, 143] width 144 height 9
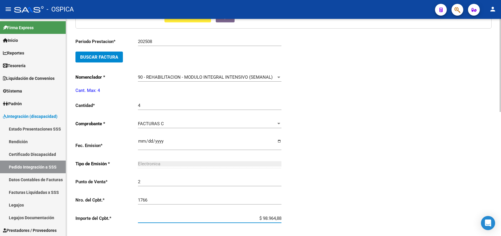
scroll to position [290, 0]
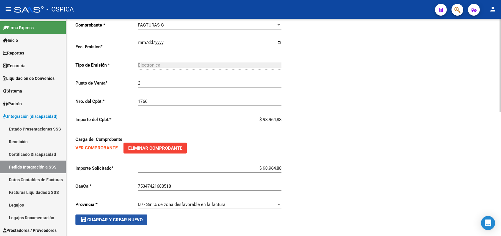
click at [115, 217] on span "save Guardar y Crear Nuevo" at bounding box center [111, 219] width 63 height 5
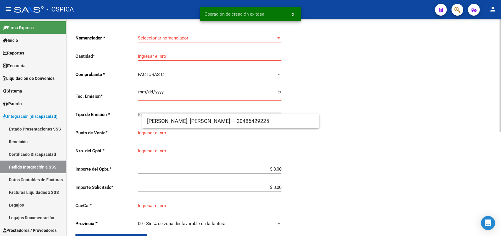
scroll to position [7, 0]
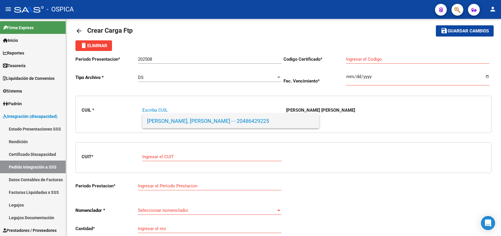
click at [176, 118] on span "[PERSON_NAME], [PERSON_NAME] - - 20486429225" at bounding box center [231, 121] width 168 height 14
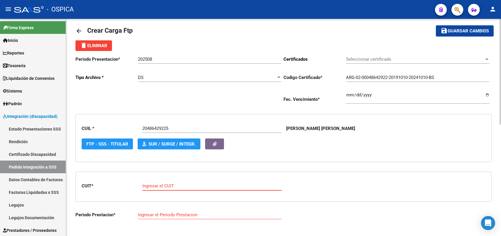
click at [161, 184] on input "Ingresar el CUIT" at bounding box center [212, 185] width 140 height 5
paste input "23-95020113-4"
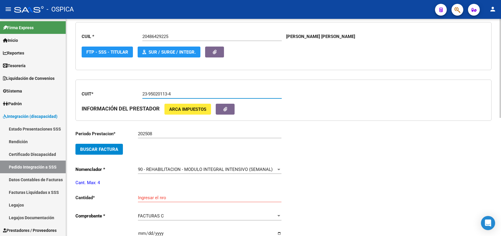
scroll to position [117, 0]
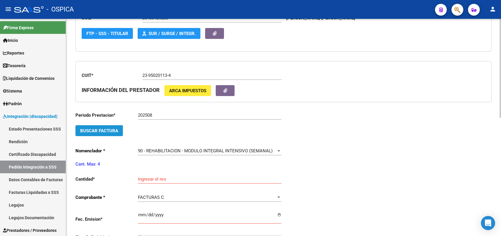
click at [116, 128] on span "Buscar Factura" at bounding box center [99, 130] width 38 height 5
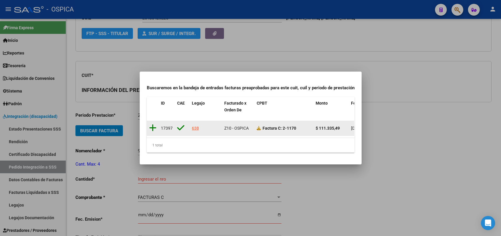
click at [152, 125] on icon at bounding box center [152, 128] width 7 height 8
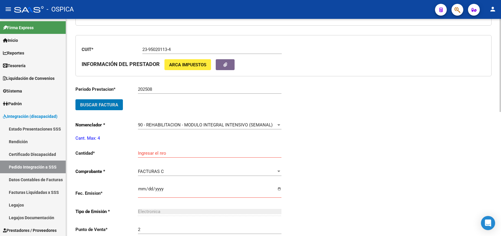
scroll to position [154, 0]
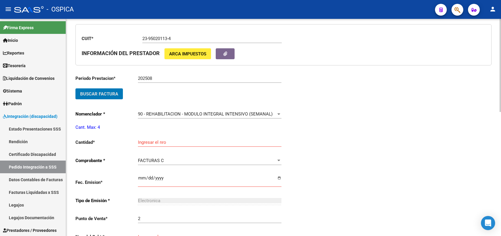
click at [154, 140] on input "Ingresar el nro" at bounding box center [210, 142] width 144 height 5
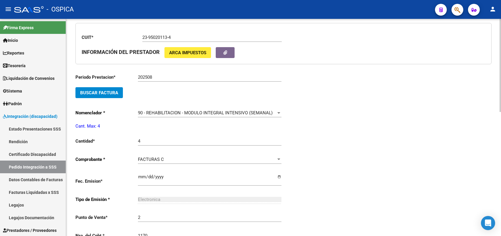
scroll to position [280, 0]
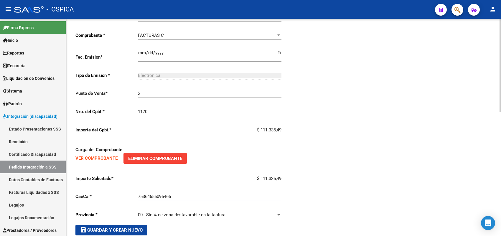
click at [128, 228] on span "save Guardar y Crear Nuevo" at bounding box center [111, 230] width 63 height 5
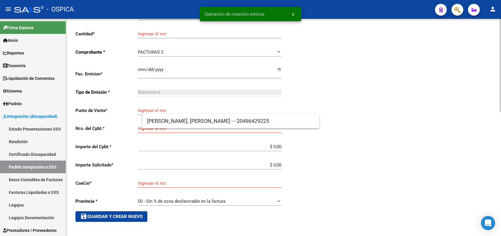
scroll to position [7, 0]
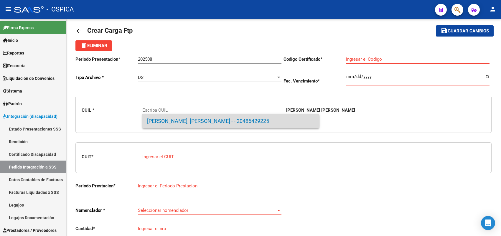
click at [160, 123] on span "[PERSON_NAME], [PERSON_NAME] - - 20486429225" at bounding box center [231, 121] width 168 height 14
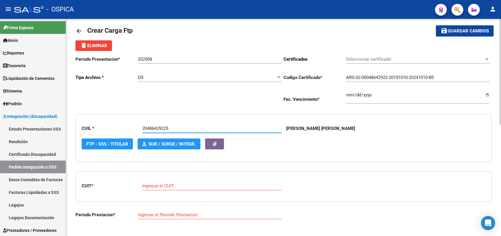
click at [163, 183] on input "Ingresar el CUIT" at bounding box center [212, 185] width 140 height 5
paste input "30-71512381-5"
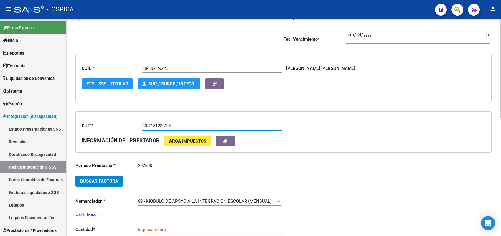
scroll to position [81, 0]
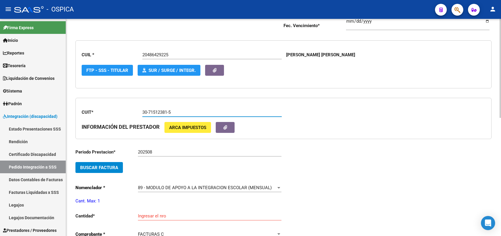
click at [113, 165] on span "Buscar Factura" at bounding box center [99, 167] width 38 height 5
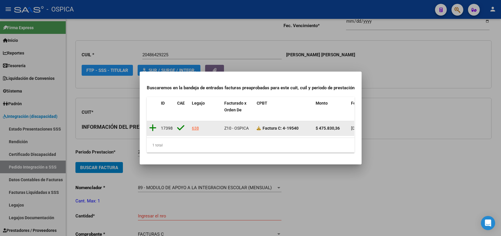
click at [153, 124] on icon at bounding box center [152, 128] width 7 height 8
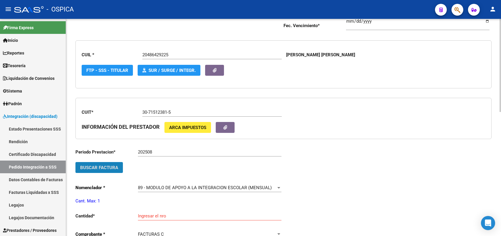
click at [101, 166] on span "Buscar Factura" at bounding box center [99, 167] width 38 height 5
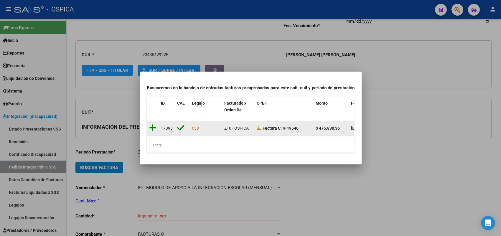
click at [154, 125] on icon at bounding box center [152, 128] width 7 height 8
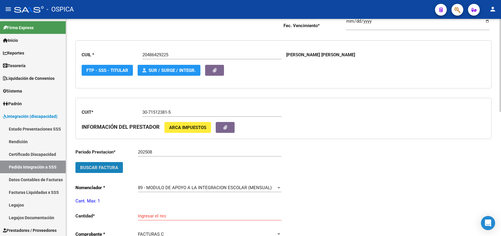
click at [89, 168] on span "Buscar Factura" at bounding box center [99, 167] width 38 height 5
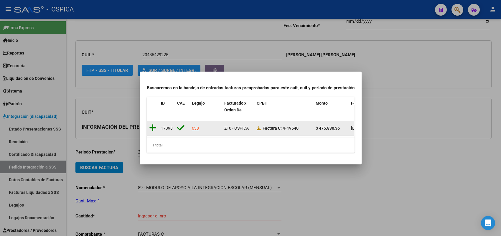
click at [152, 125] on icon at bounding box center [152, 128] width 7 height 8
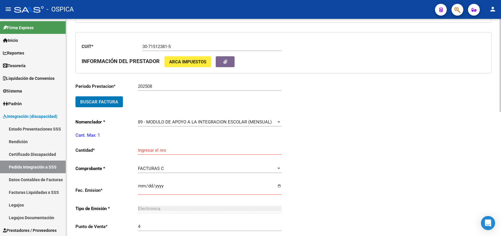
scroll to position [154, 0]
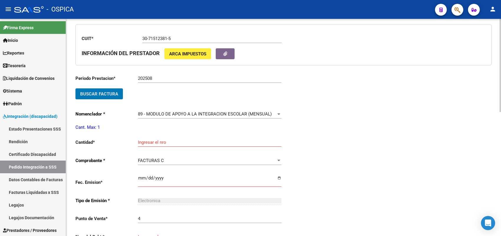
click at [149, 141] on input "Ingresar el nro" at bounding box center [210, 142] width 144 height 5
click at [142, 176] on input "Ingresar el fecha" at bounding box center [210, 180] width 144 height 9
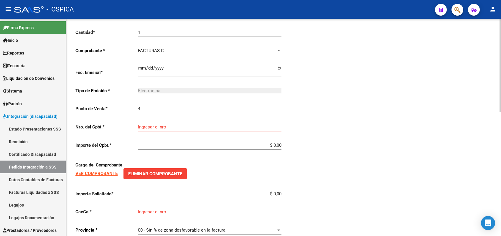
scroll to position [265, 0]
click at [172, 125] on input "Ingresar el nro" at bounding box center [210, 126] width 144 height 5
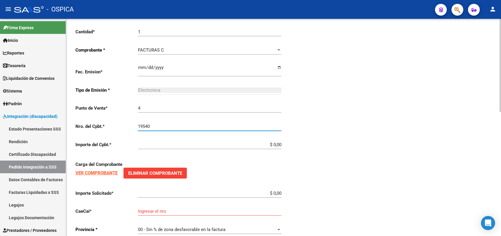
click at [281, 142] on input "$ 0,00" at bounding box center [210, 144] width 144 height 5
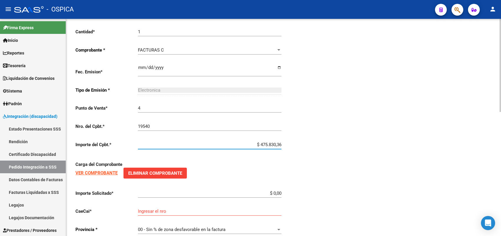
click at [281, 191] on input "$ 0,00" at bounding box center [210, 193] width 144 height 5
click at [204, 210] on input "Ingresar el nro" at bounding box center [210, 211] width 144 height 5
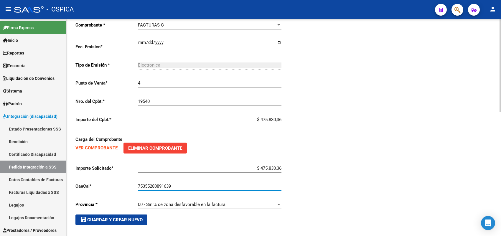
click at [127, 217] on span "save Guardar y Crear Nuevo" at bounding box center [111, 219] width 63 height 5
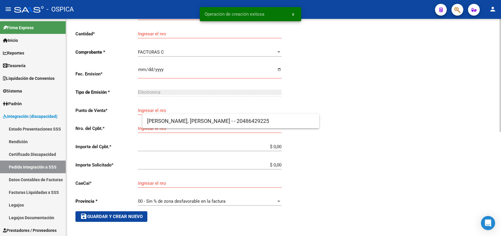
scroll to position [7, 0]
